Goal: Task Accomplishment & Management: Manage account settings

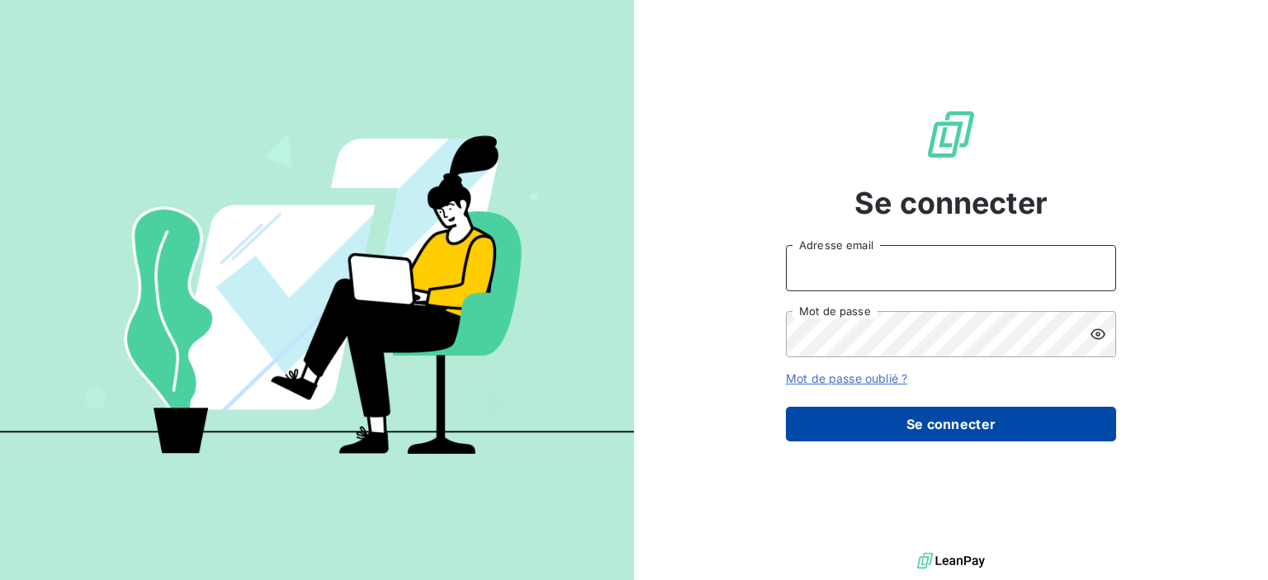
type input "[PERSON_NAME][EMAIL_ADDRESS][PERSON_NAME][DOMAIN_NAME]"
click at [852, 428] on button "Se connecter" at bounding box center [951, 424] width 330 height 35
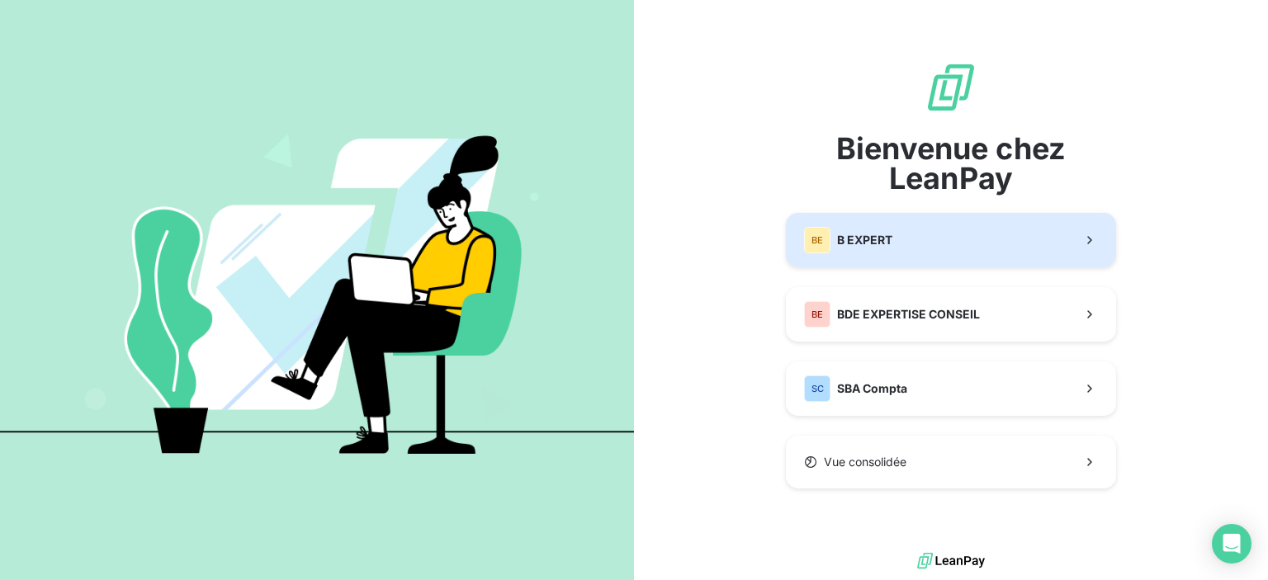
click at [827, 237] on div "BE" at bounding box center [817, 240] width 26 height 26
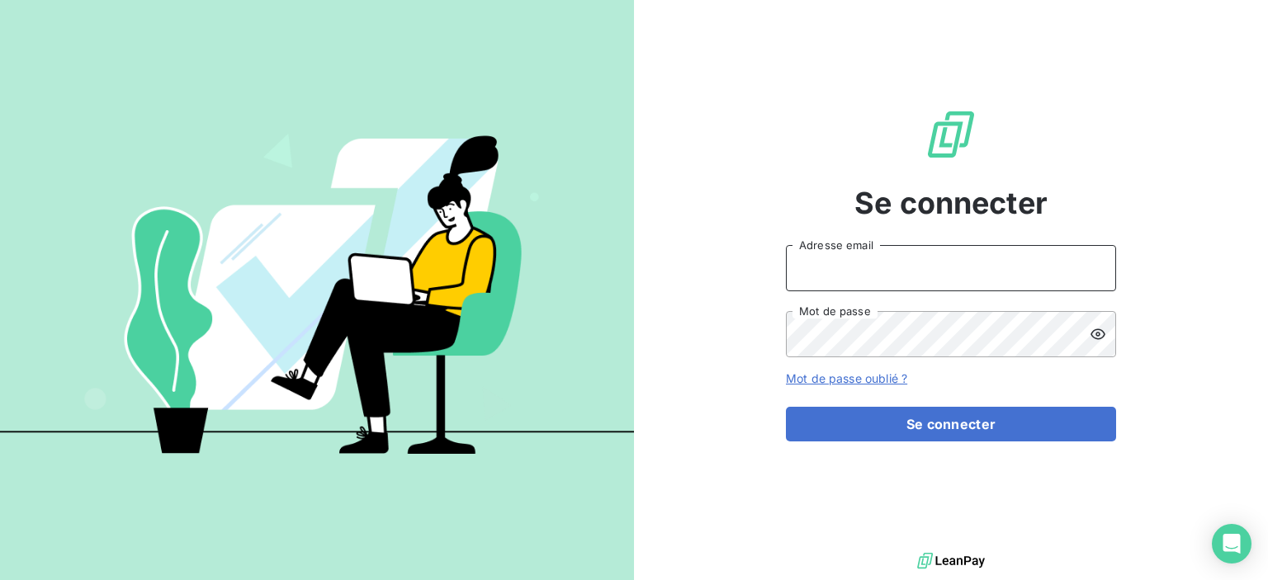
type input "[PERSON_NAME][EMAIL_ADDRESS][PERSON_NAME][DOMAIN_NAME]"
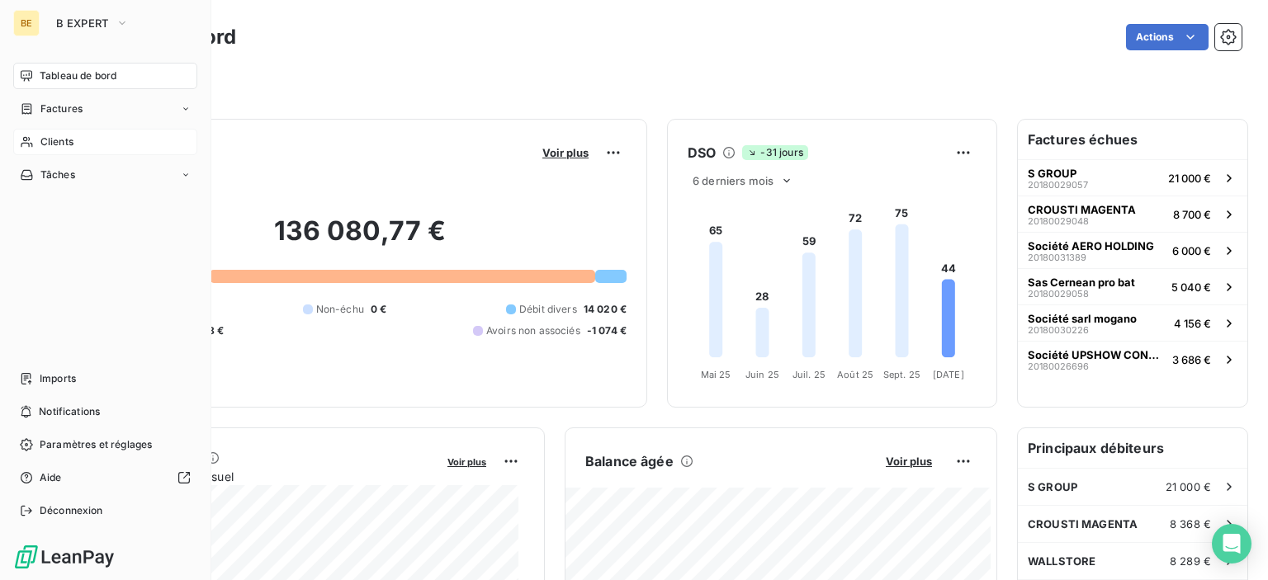
click at [25, 138] on icon at bounding box center [27, 141] width 14 height 13
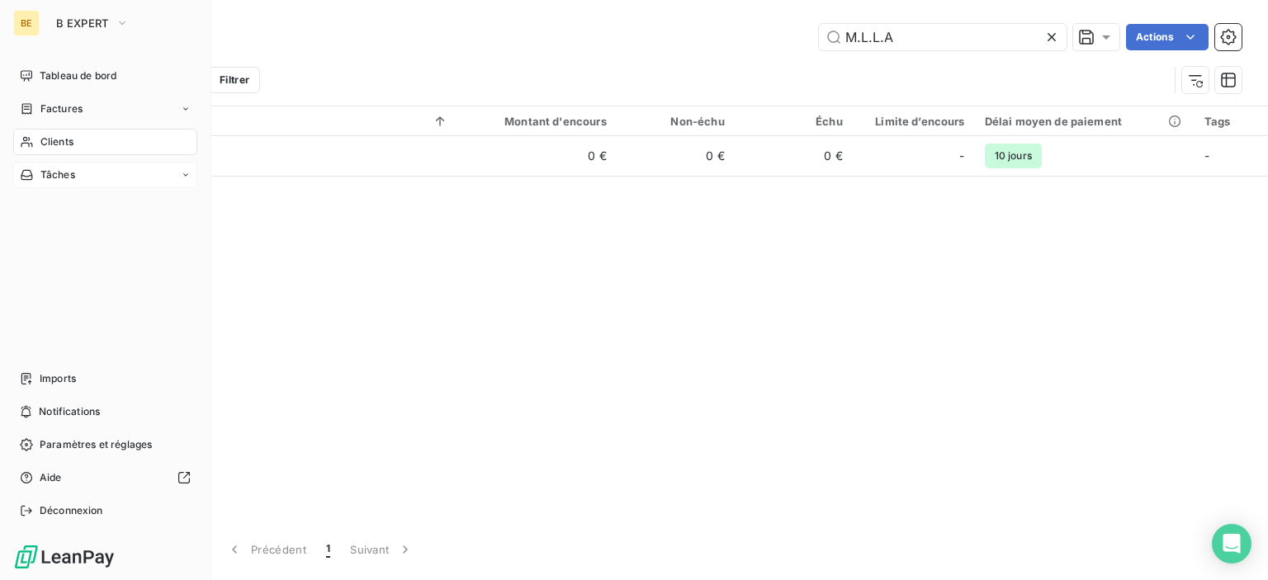
type input "M.L.L.A"
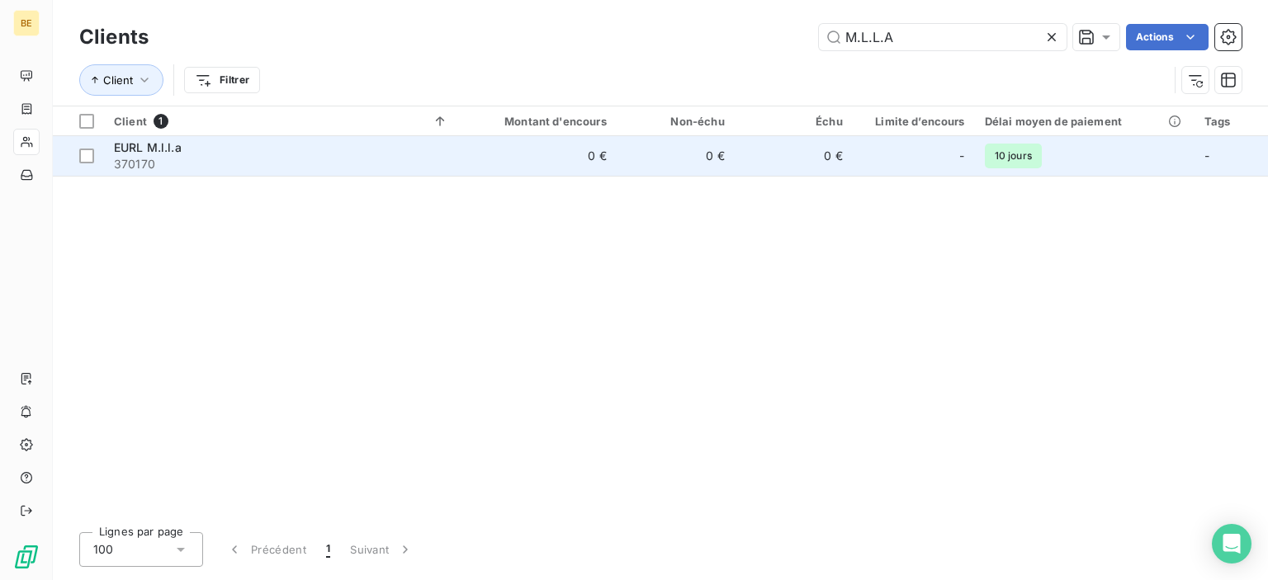
click at [154, 147] on span "EURL M.l.l.a" at bounding box center [148, 147] width 68 height 14
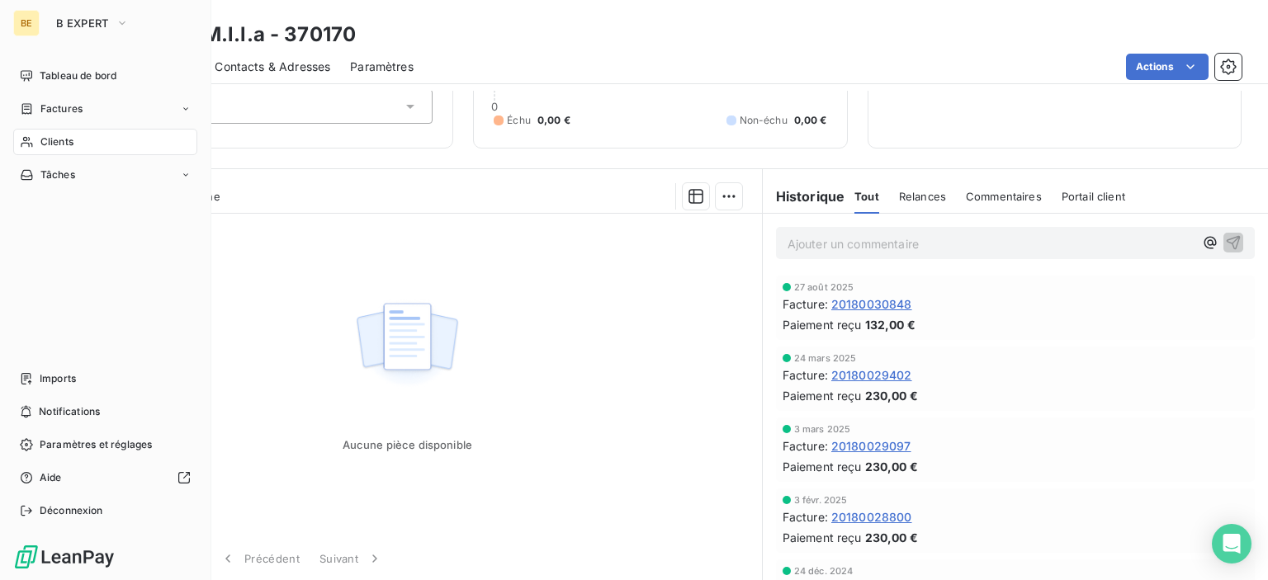
click at [40, 144] on span "Clients" at bounding box center [56, 142] width 33 height 15
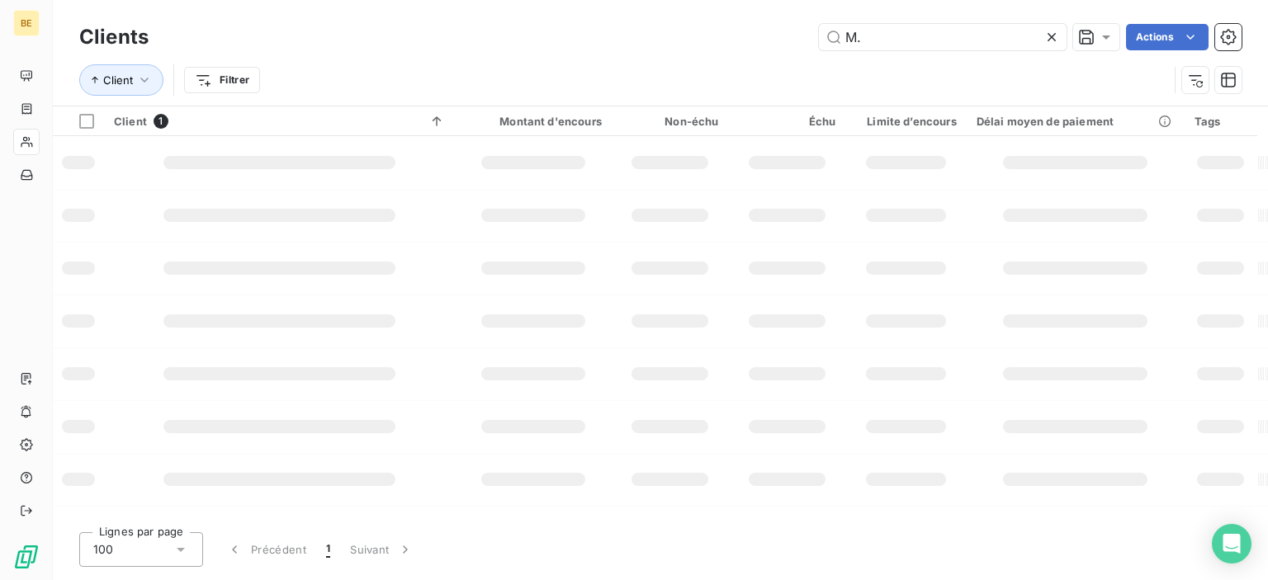
type input "M"
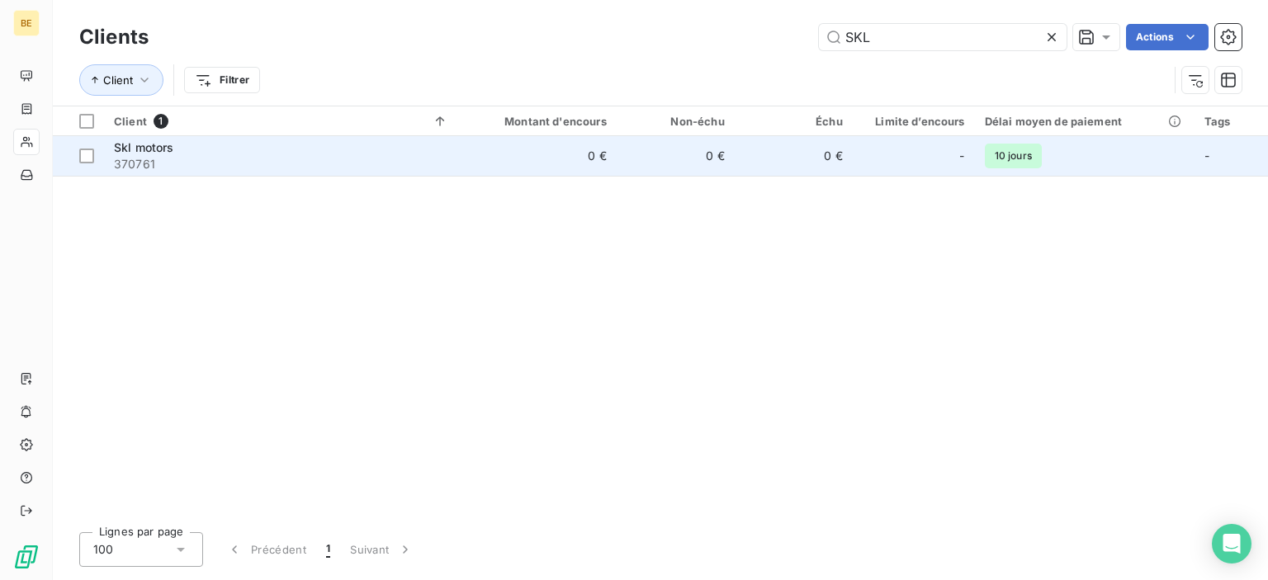
type input "SKL"
click at [138, 149] on span "Skl motors" at bounding box center [144, 147] width 60 height 14
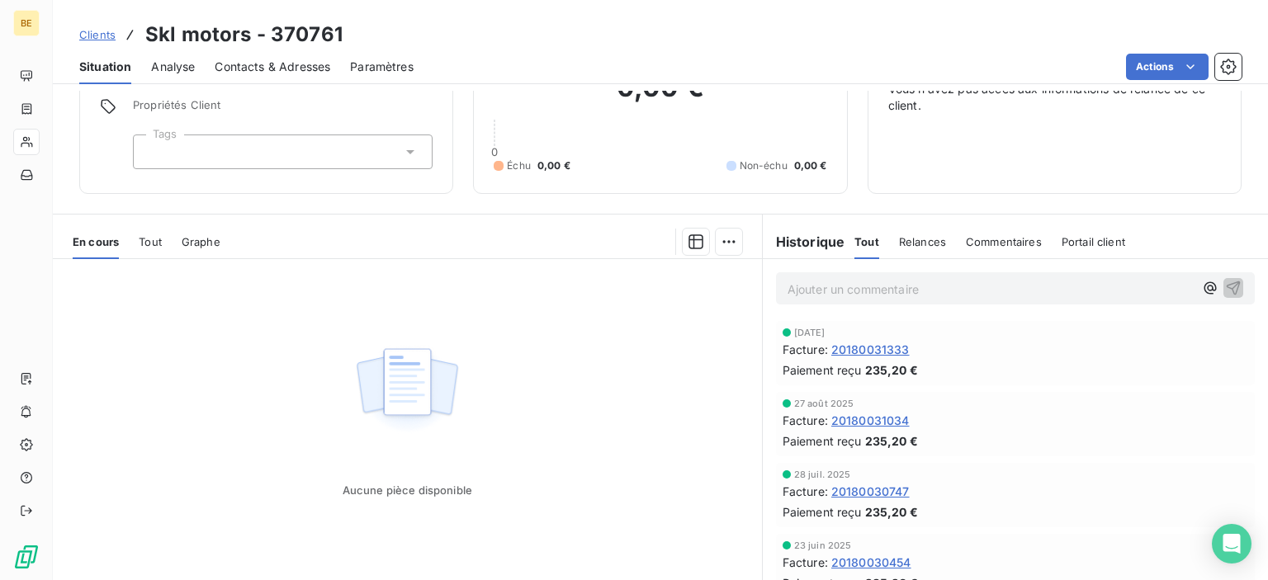
scroll to position [33, 0]
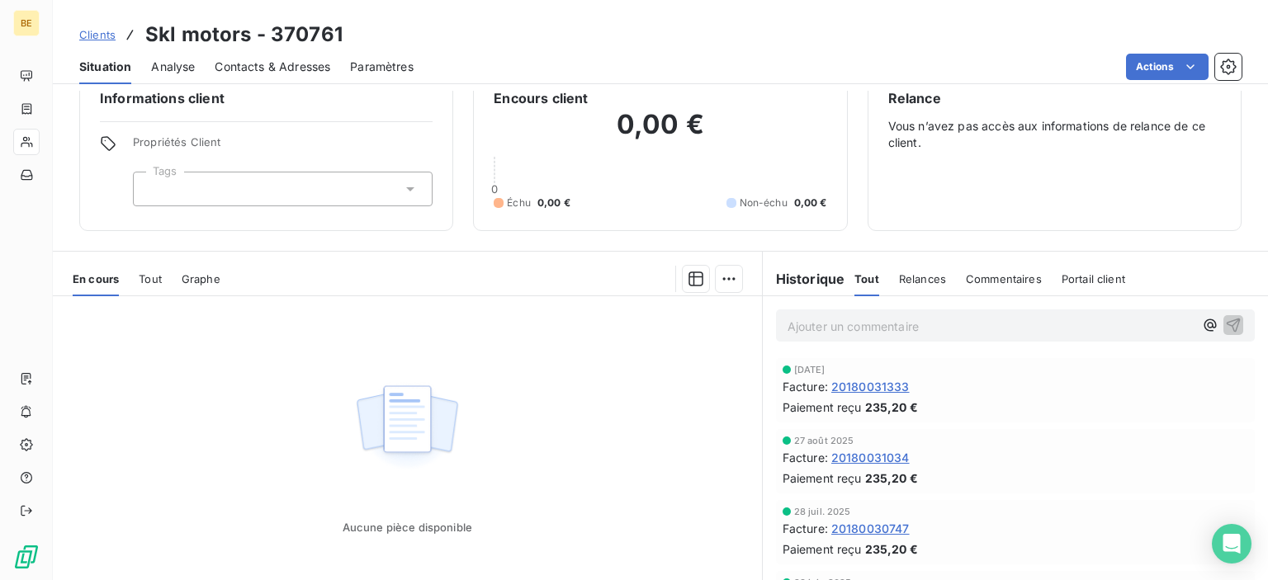
click at [858, 385] on span "20180031333" at bounding box center [870, 386] width 78 height 17
